Goal: Task Accomplishment & Management: Manage account settings

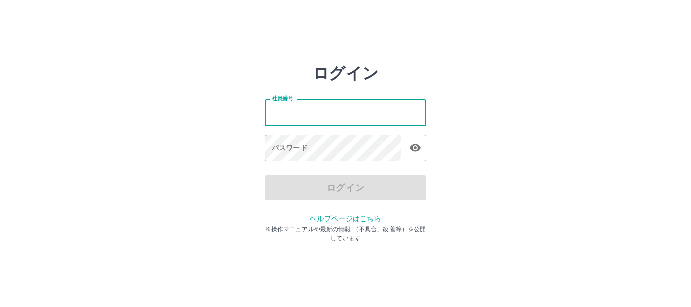
drag, startPoint x: 0, startPoint y: 0, endPoint x: 339, endPoint y: 109, distance: 355.8
click at [339, 109] on input "社員番号" at bounding box center [345, 112] width 162 height 27
type input "*******"
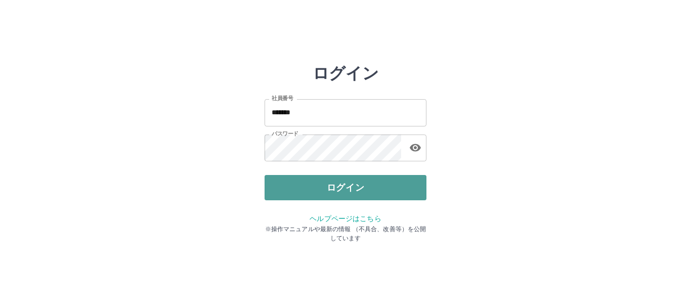
click at [321, 183] on button "ログイン" at bounding box center [345, 187] width 162 height 25
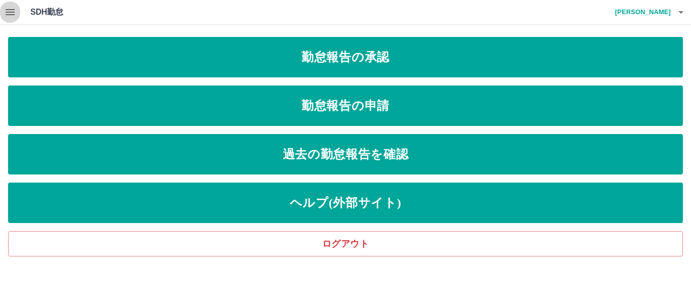
click at [11, 13] on icon "button" at bounding box center [10, 12] width 9 height 6
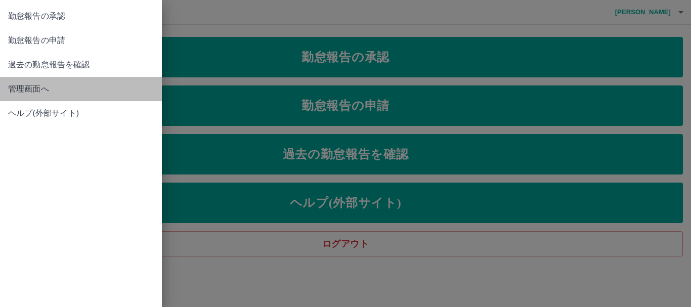
click at [15, 88] on span "管理画面へ" at bounding box center [81, 89] width 146 height 12
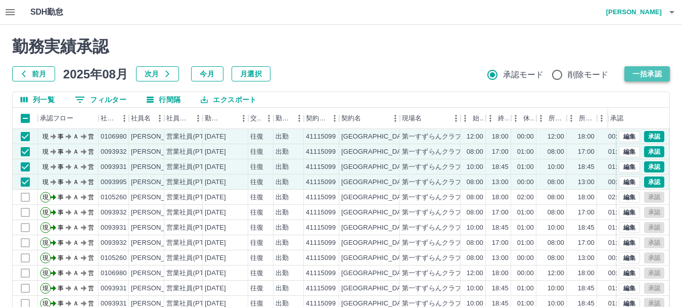
click at [650, 71] on button "一括承認" at bounding box center [647, 73] width 46 height 15
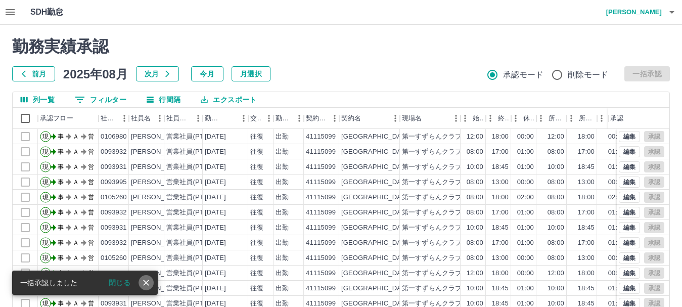
click at [148, 283] on icon "close" at bounding box center [146, 283] width 10 height 10
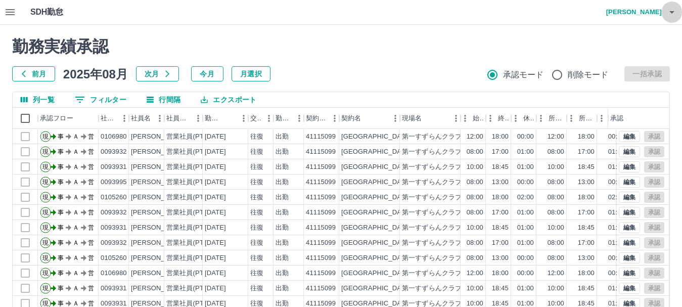
click at [671, 13] on icon "button" at bounding box center [671, 12] width 5 height 3
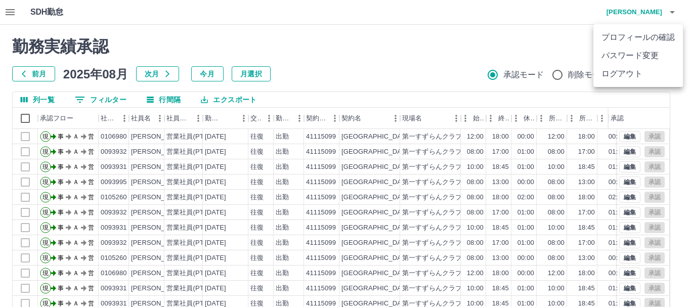
click at [642, 71] on li "ログアウト" at bounding box center [637, 74] width 89 height 18
